Goal: Navigation & Orientation: Find specific page/section

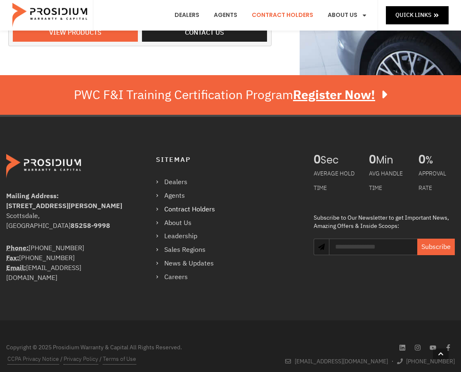
scroll to position [427, 0]
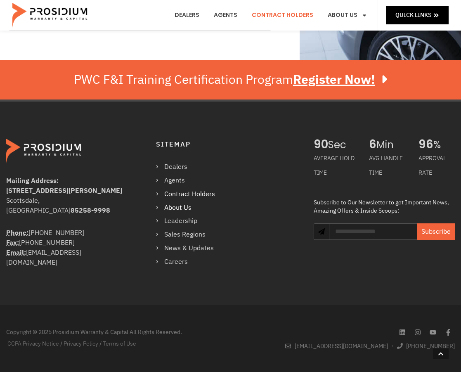
click at [172, 208] on link "About Us" at bounding box center [189, 208] width 67 height 12
